Goal: Transaction & Acquisition: Purchase product/service

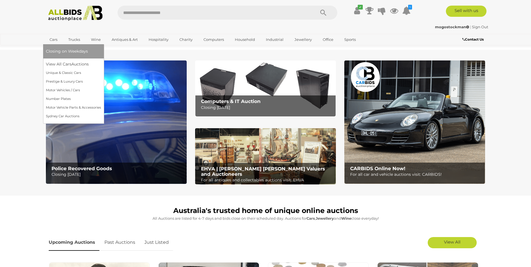
click at [51, 38] on link "Cars" at bounding box center [53, 39] width 15 height 9
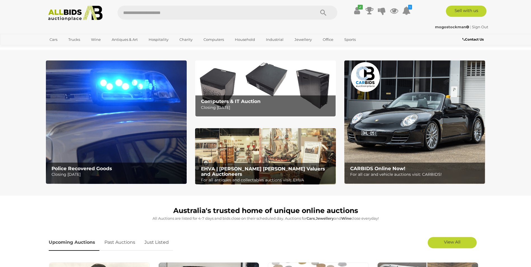
click at [238, 154] on img at bounding box center [265, 156] width 141 height 57
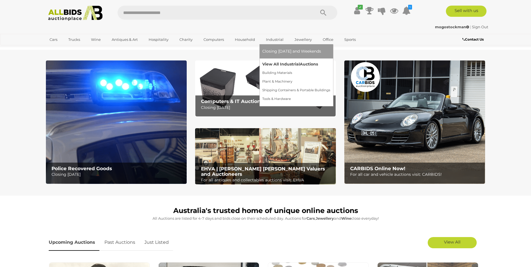
click at [280, 61] on link "View All Industrial Auctions" at bounding box center [296, 64] width 68 height 9
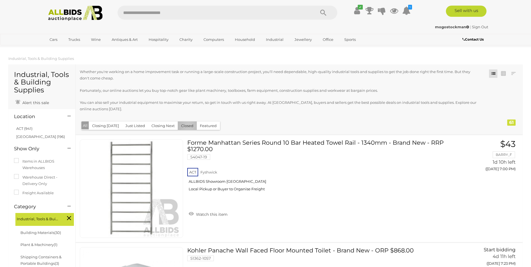
click at [186, 126] on button "Closed" at bounding box center [187, 125] width 19 height 9
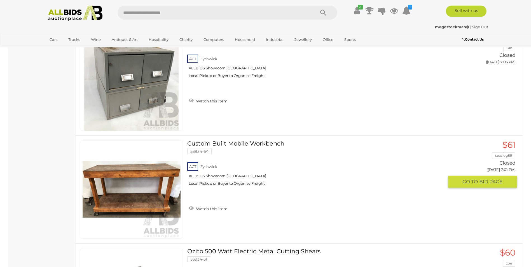
scroll to position [5065, 0]
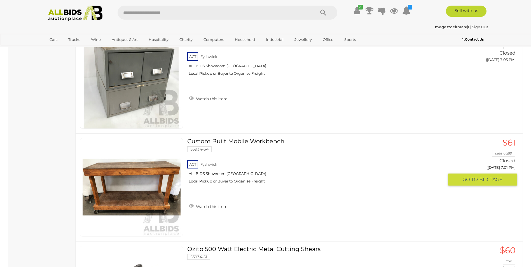
click at [202, 142] on link "Custom Built Mobile Workbench 53934-64 ACT Fyshwick ALLBIDS Showroom [GEOGRAPHI…" at bounding box center [317, 163] width 252 height 50
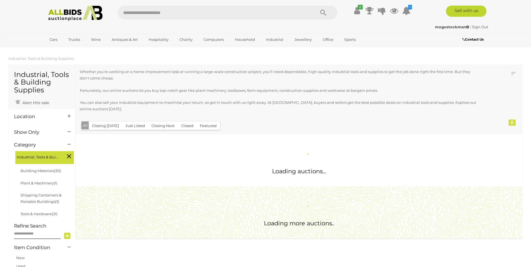
scroll to position [347, 0]
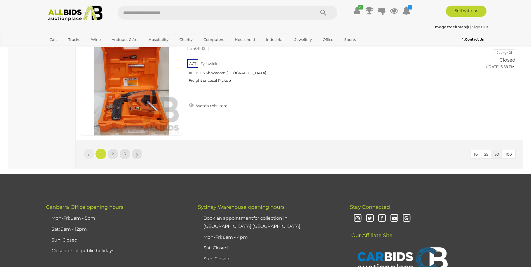
scroll to position [5384, 0]
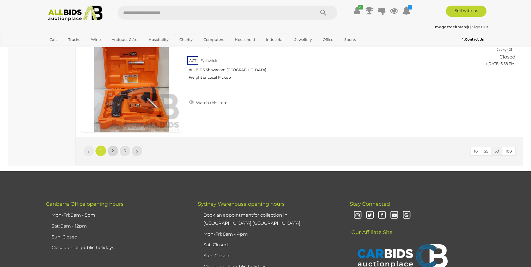
click at [111, 153] on link "2" at bounding box center [112, 150] width 11 height 11
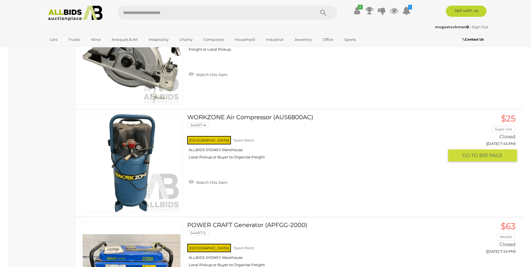
scroll to position [1142, 0]
